Goal: Transaction & Acquisition: Purchase product/service

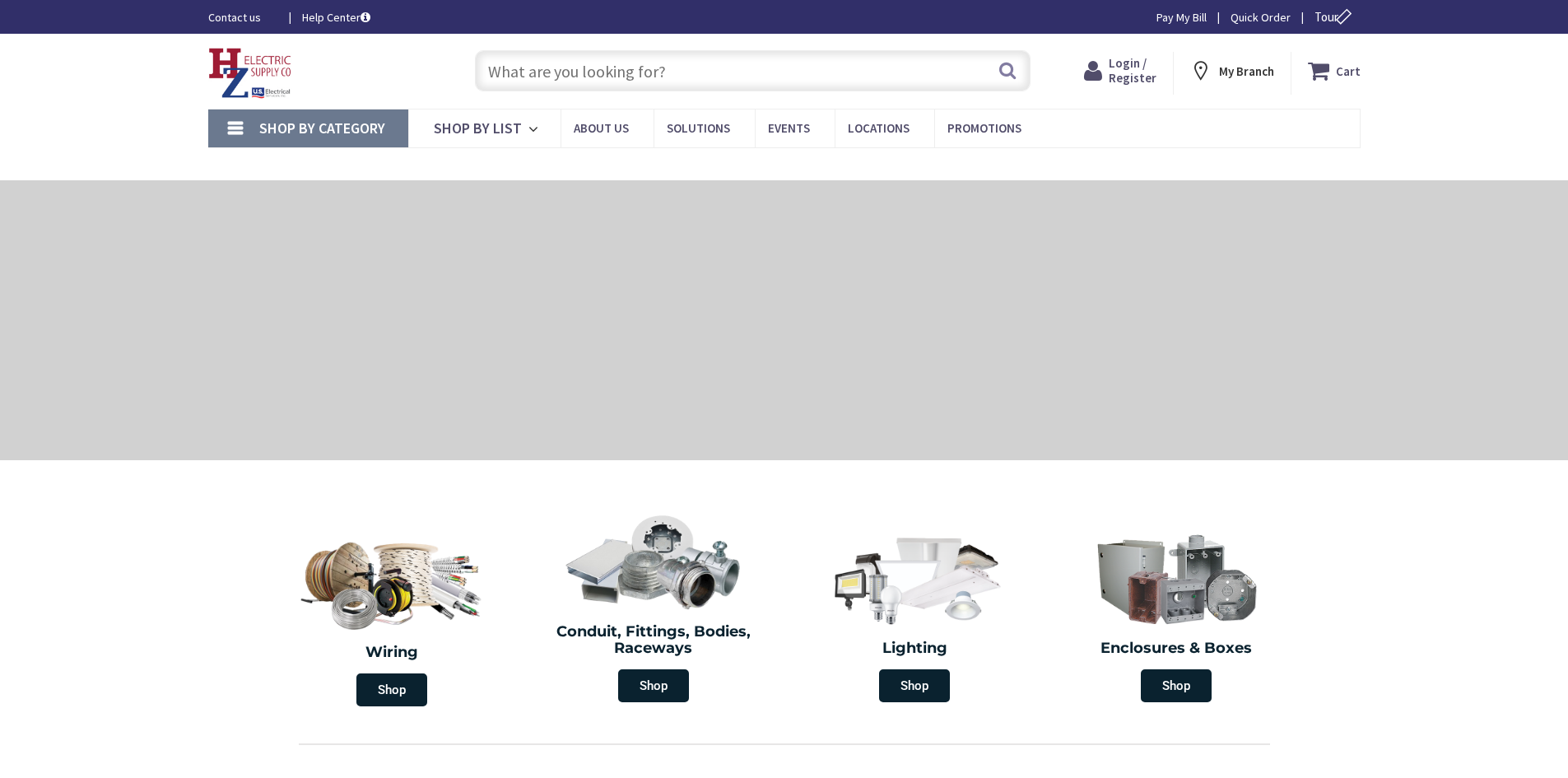
type input "[GEOGRAPHIC_DATA], [GEOGRAPHIC_DATA]"
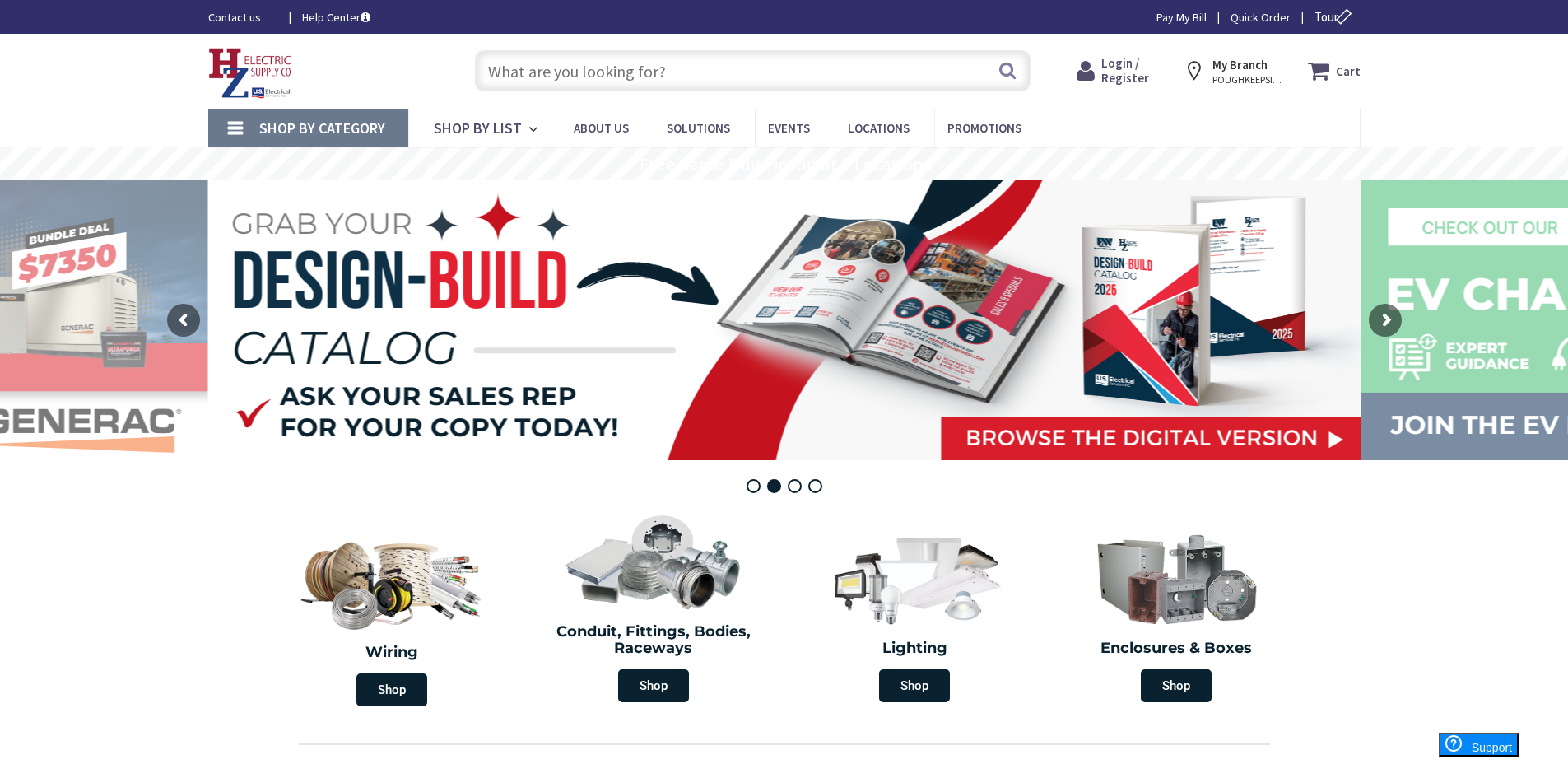
click at [569, 63] on input "text" at bounding box center [753, 71] width 555 height 41
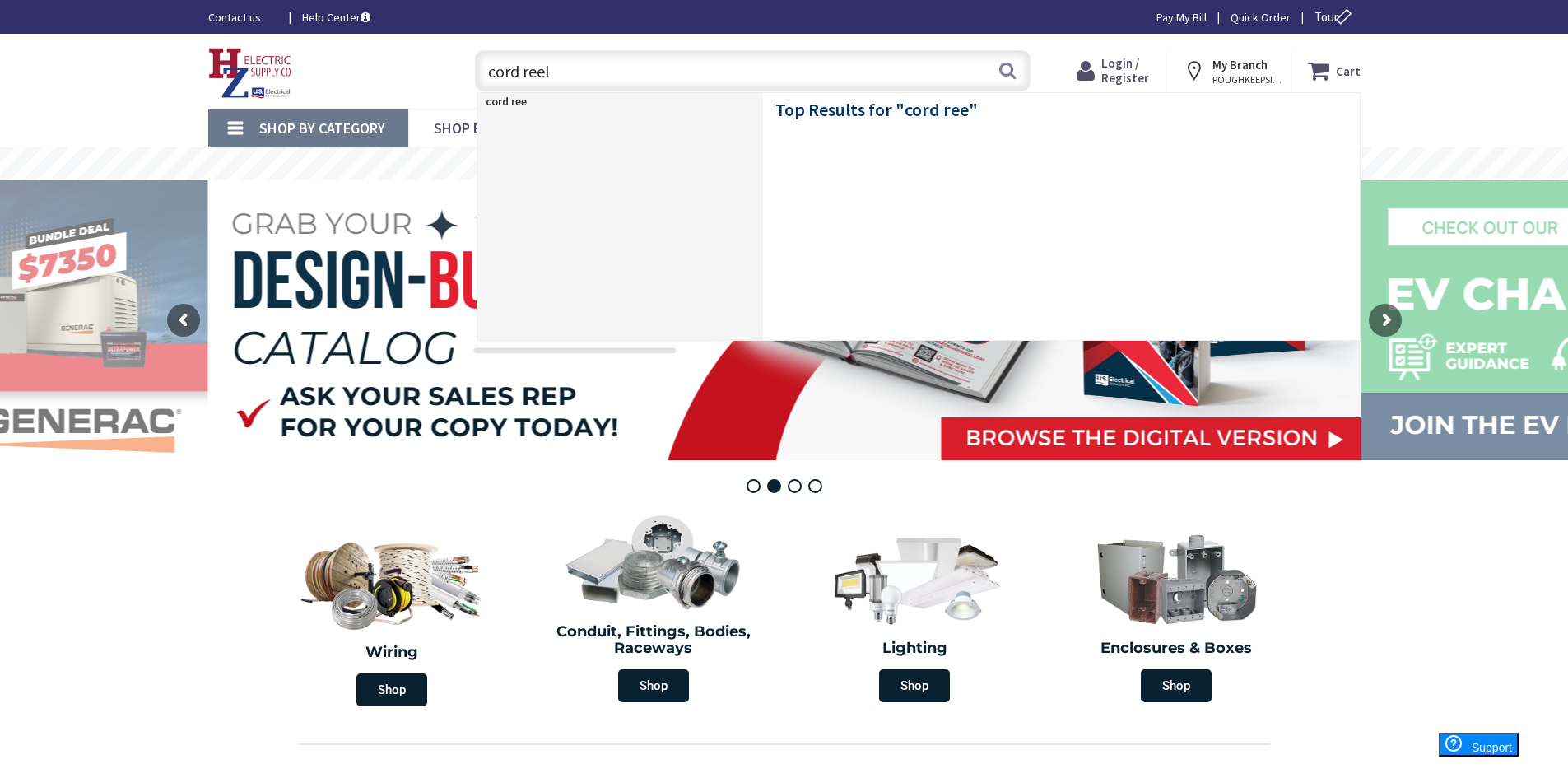
type input "cord reels"
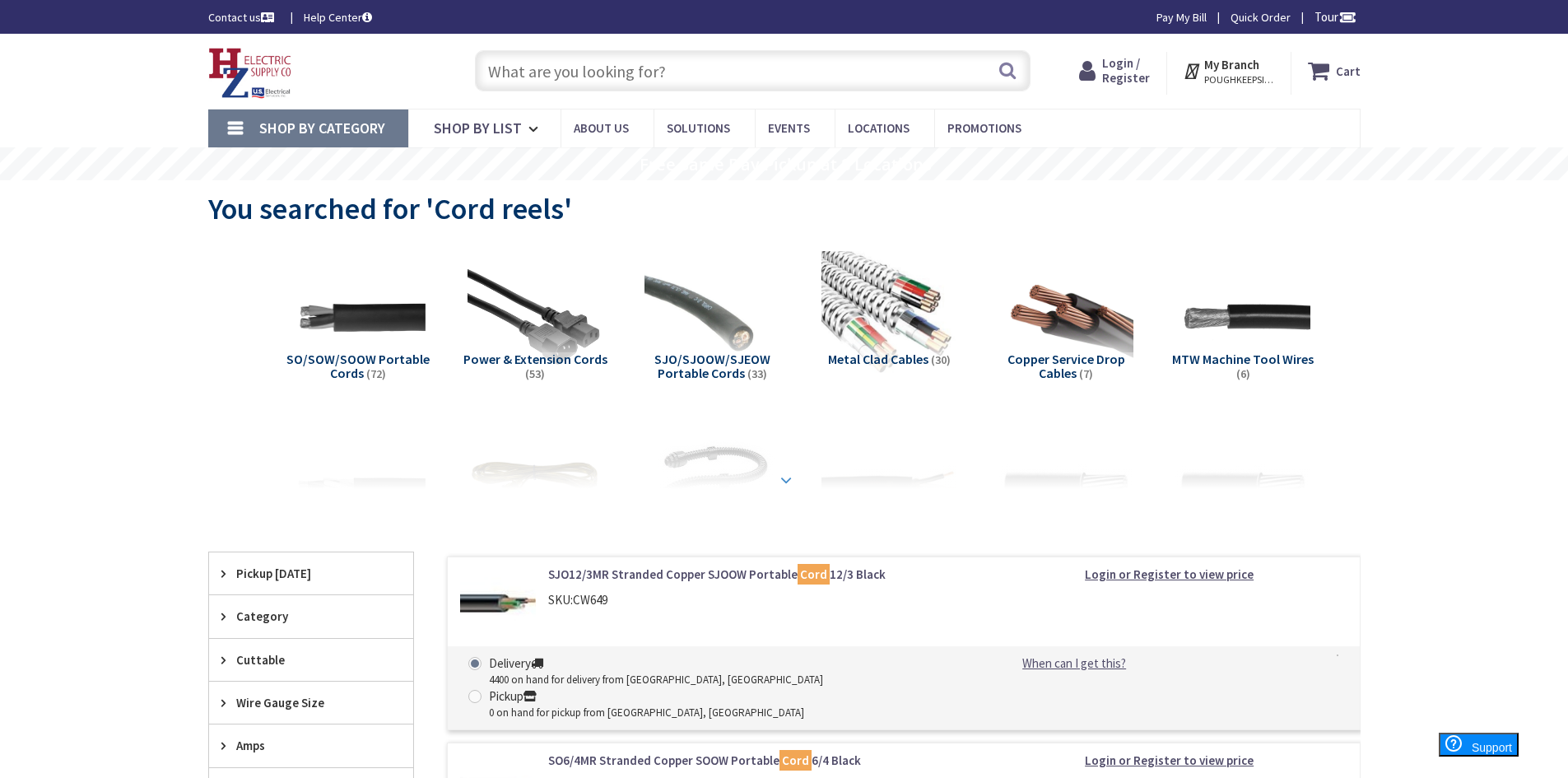
click at [783, 471] on strong at bounding box center [785, 480] width 19 height 18
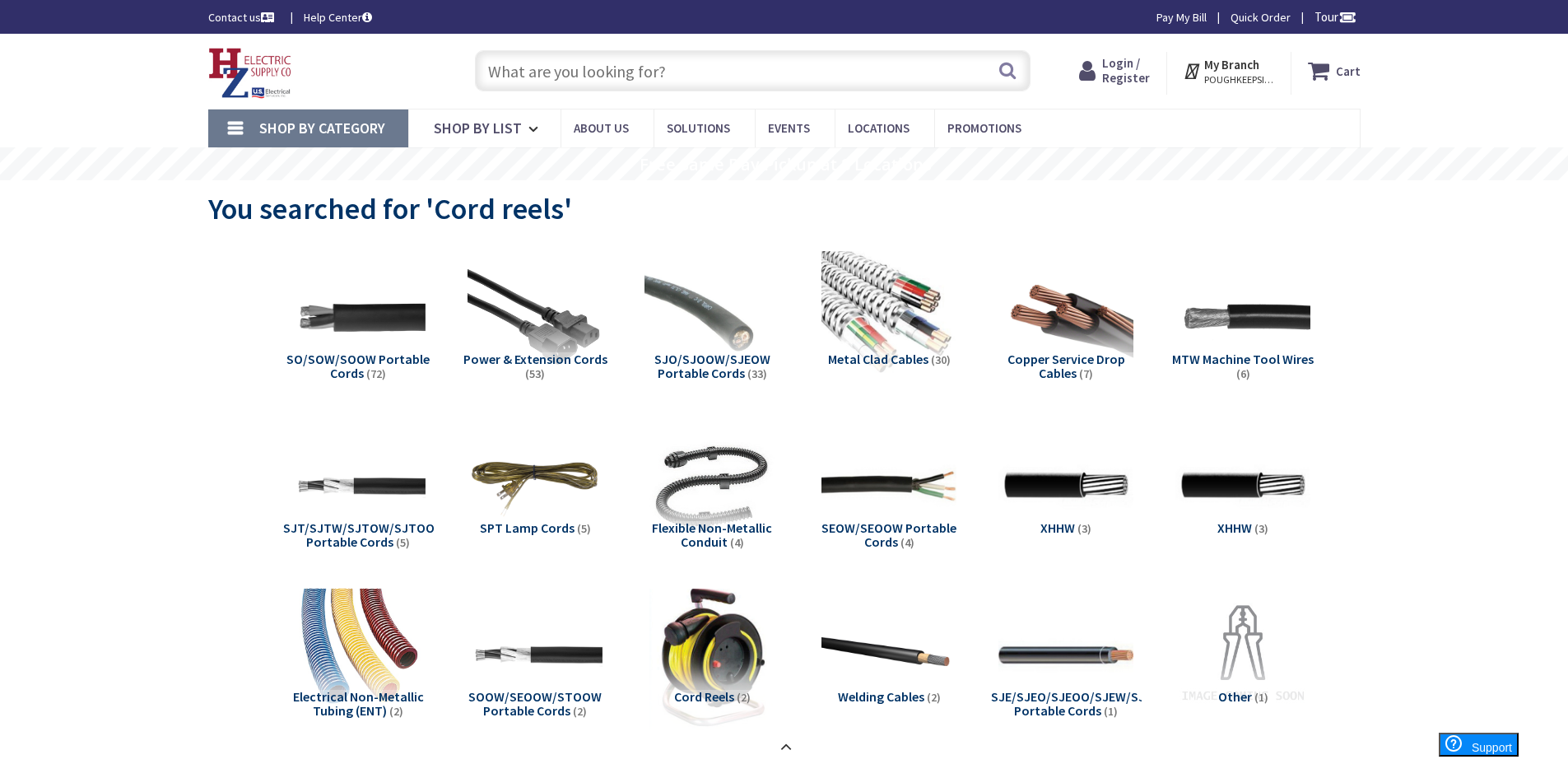
click at [733, 645] on img at bounding box center [711, 655] width 149 height 149
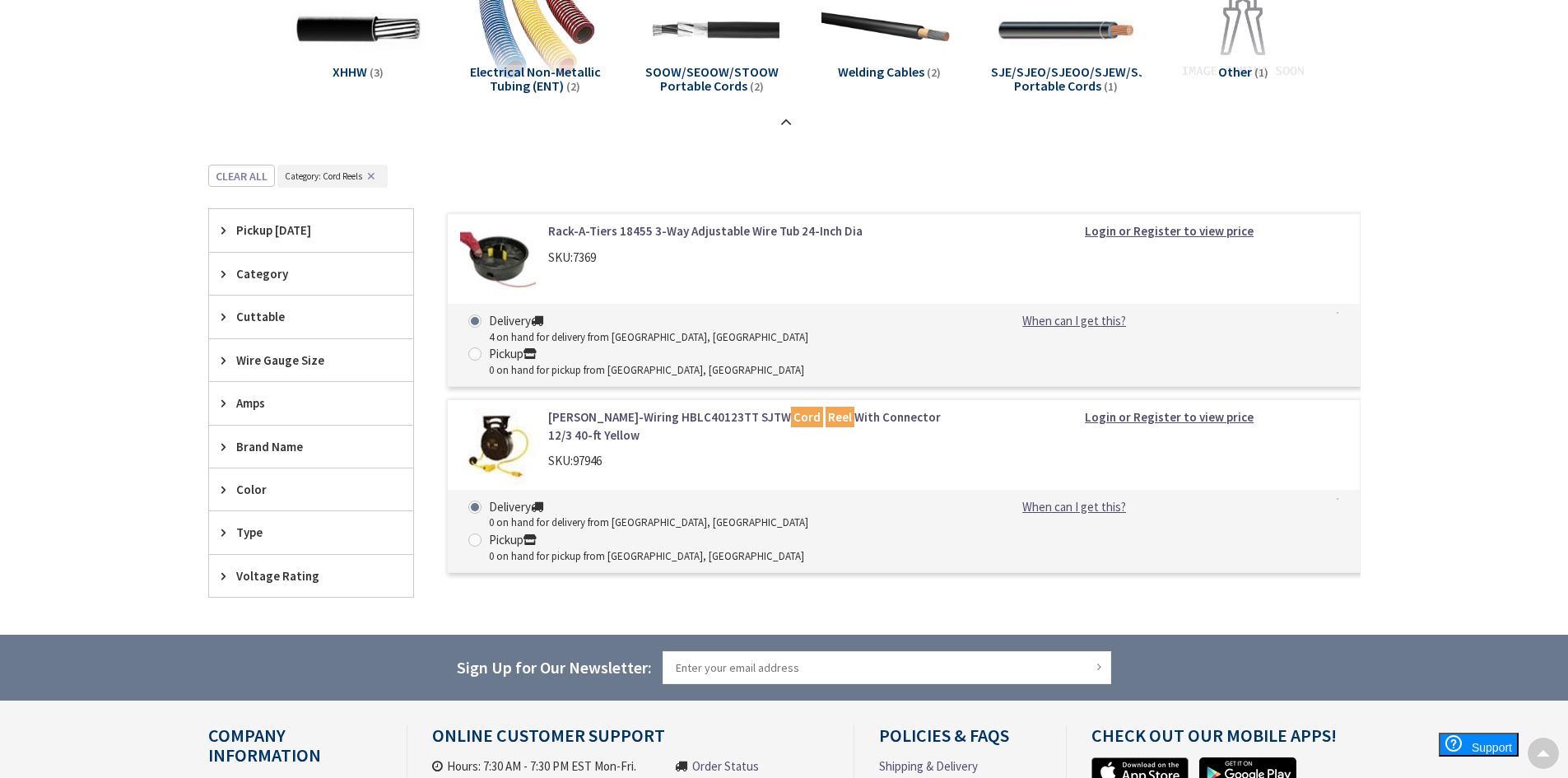
scroll to position [790, 0]
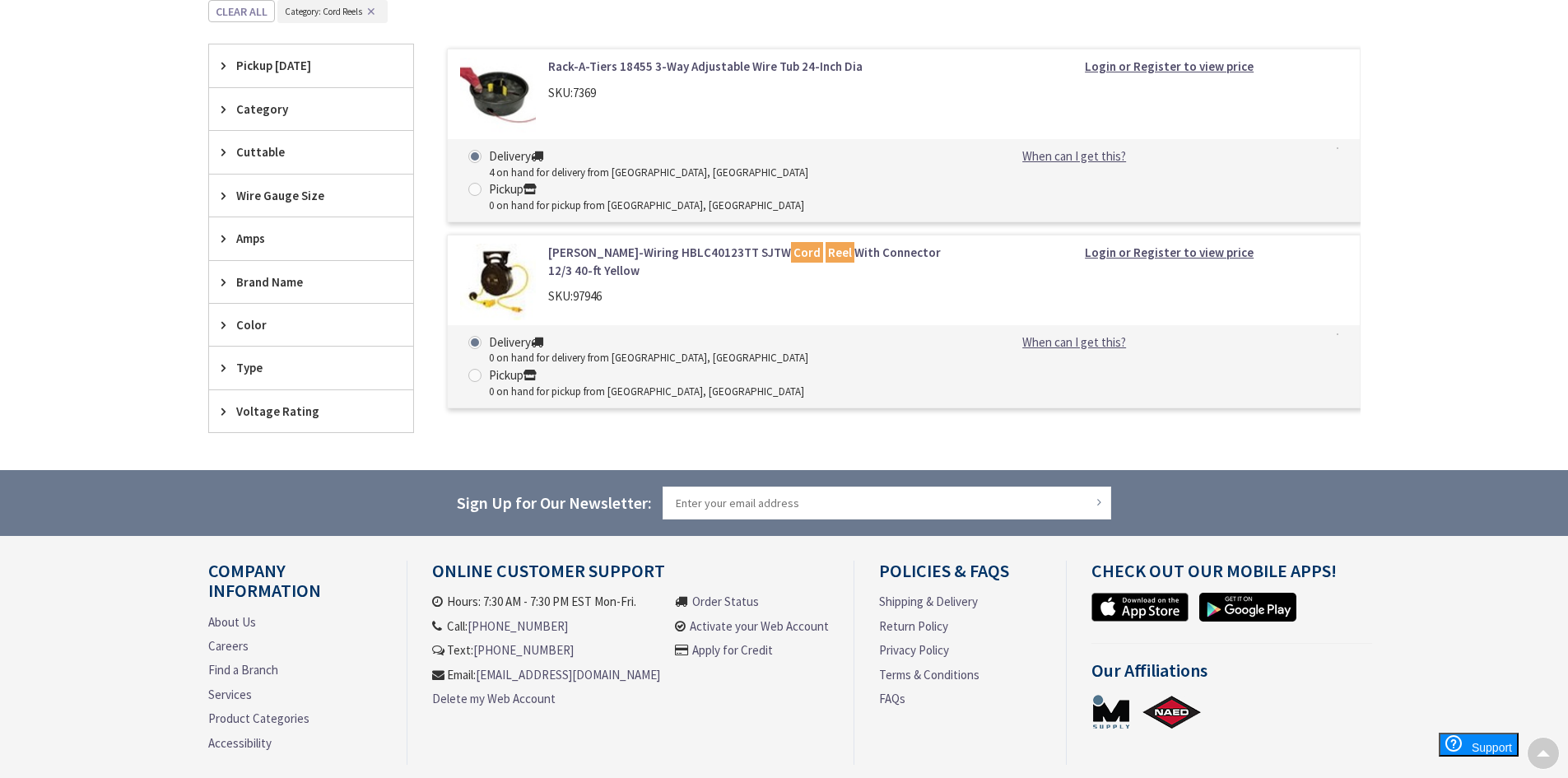
click at [618, 244] on link "Hubbell-Wiring HBLC40123TT SJTW Cord Reel With Connector 12/3 40-ft Yellow" at bounding box center [757, 261] width 419 height 36
